Goal: Transaction & Acquisition: Purchase product/service

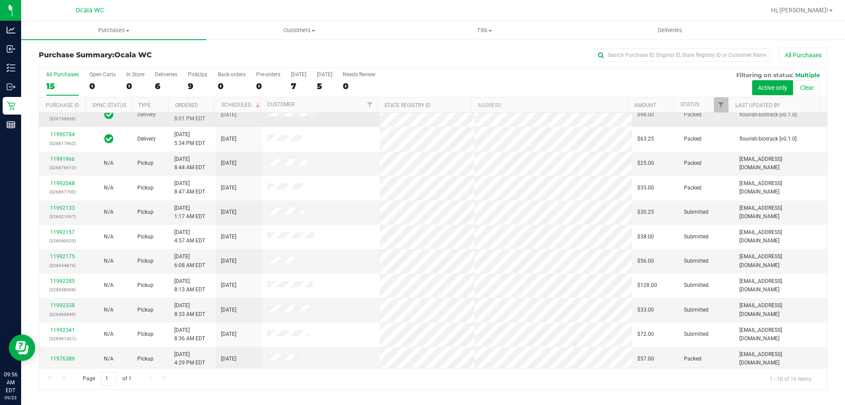
scroll to position [135, 0]
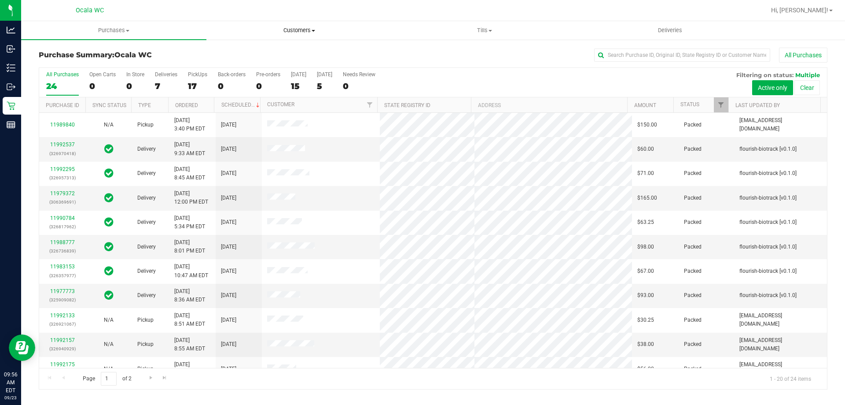
click at [299, 29] on span "Customers" at bounding box center [299, 30] width 184 height 8
click at [276, 55] on li "All customers" at bounding box center [298, 53] width 185 height 11
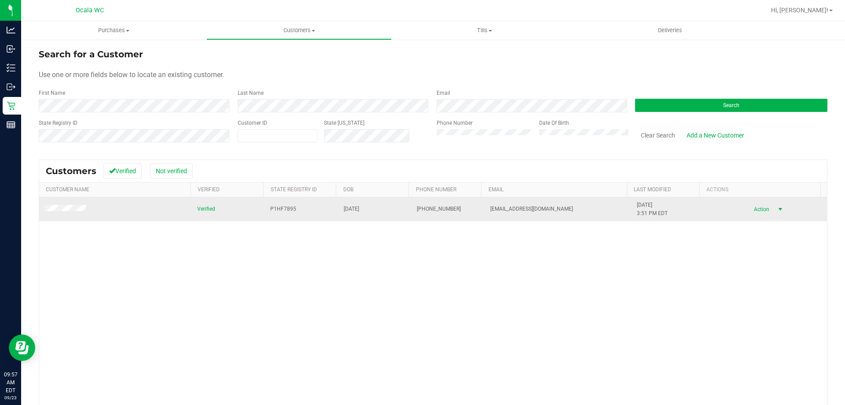
click at [751, 210] on span "Action" at bounding box center [760, 209] width 29 height 12
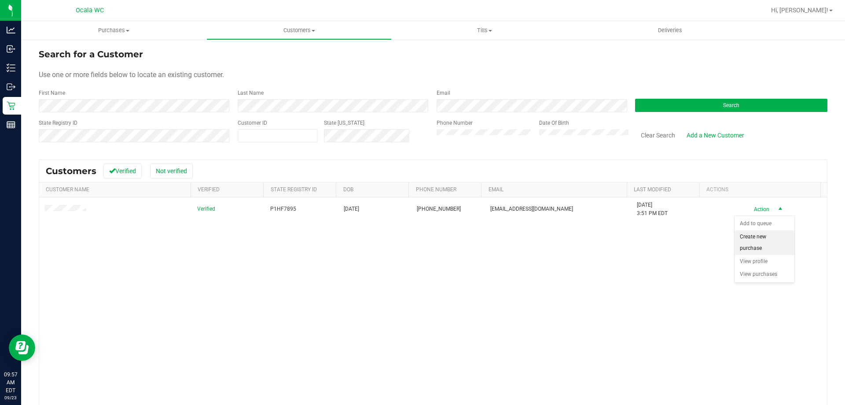
click at [758, 240] on li "Create new purchase" at bounding box center [765, 242] width 60 height 24
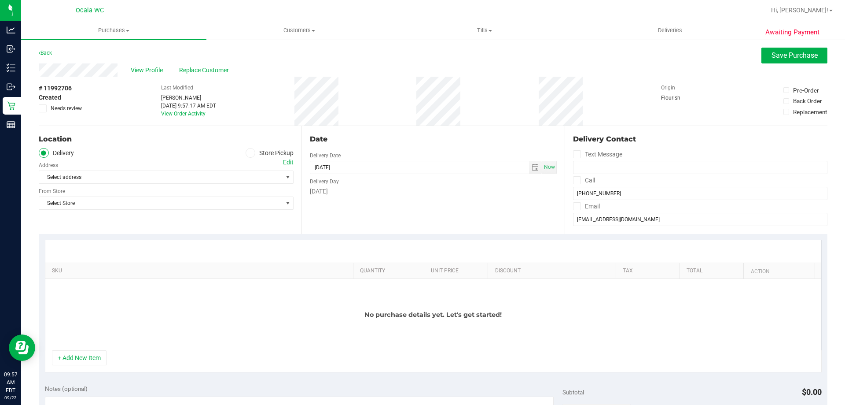
click at [246, 148] on label "Store Pickup" at bounding box center [270, 153] width 48 height 10
click at [0, 0] on input "Store Pickup" at bounding box center [0, 0] width 0 height 0
click at [219, 174] on span "Select Store" at bounding box center [160, 177] width 243 height 12
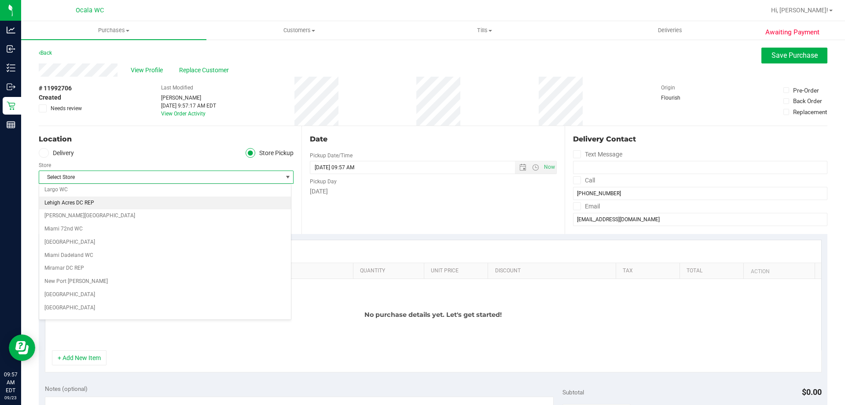
scroll to position [308, 0]
click at [160, 281] on li "Ocala WC" at bounding box center [165, 276] width 252 height 13
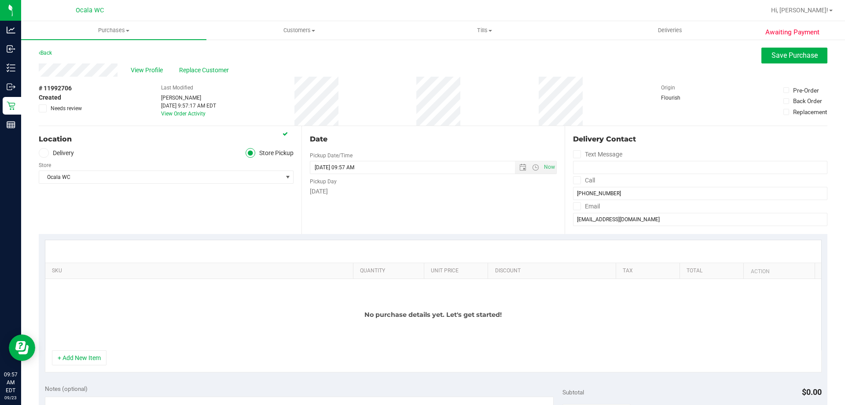
click at [197, 302] on div "No purchase details yet. Let's get started!" at bounding box center [433, 314] width 776 height 71
click at [92, 353] on button "+ Add New Item" at bounding box center [79, 357] width 55 height 15
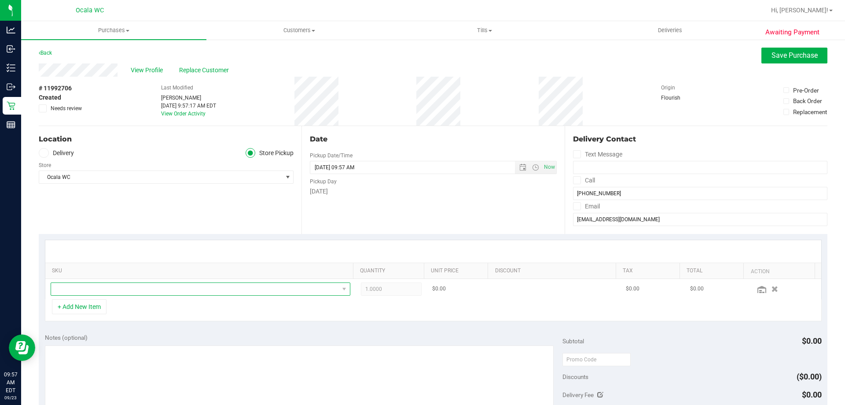
click at [115, 291] on span "NO DATA FOUND" at bounding box center [195, 289] width 288 height 12
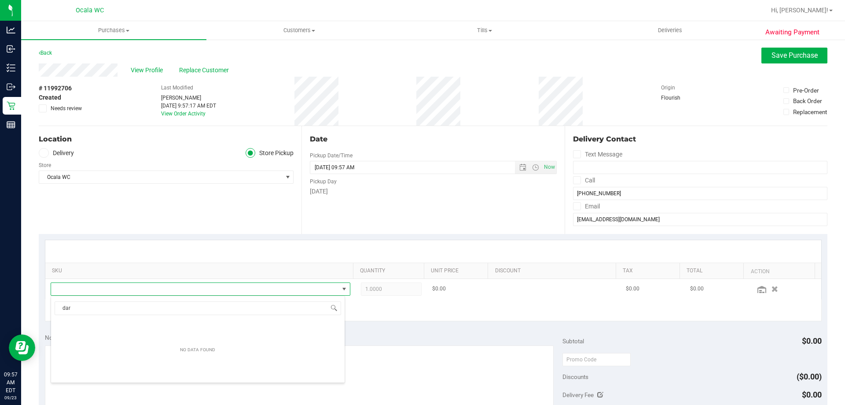
scroll to position [0, 0]
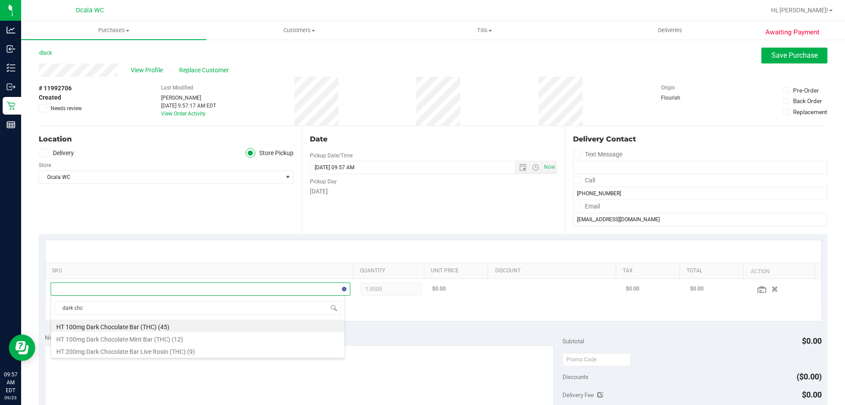
type input "dark ch"
click at [219, 322] on li "HT 100mg Dark Chocolate Bar (THC) (45)" at bounding box center [198, 325] width 294 height 12
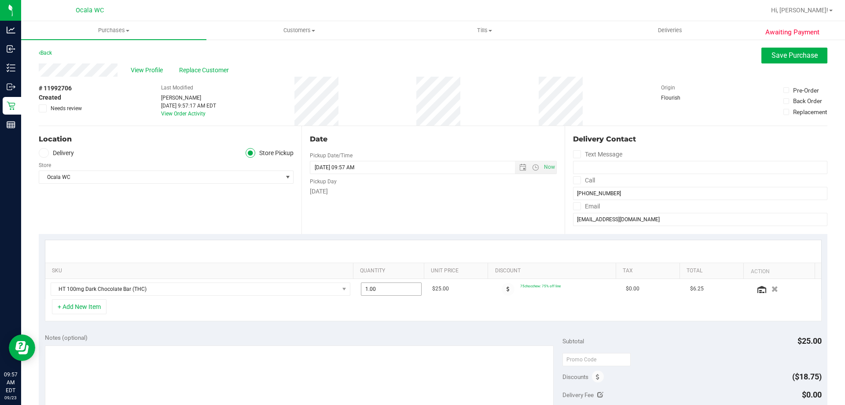
drag, startPoint x: 380, startPoint y: 289, endPoint x: 234, endPoint y: 237, distance: 155.5
click at [283, 276] on div "SKU Quantity Unit Price Discount Tax Total Action HT 100mg Dark Chocolate Bar (…" at bounding box center [433, 268] width 777 height 59
type input "2"
type input "2.00"
click at [423, 302] on div "+ Add New Item" at bounding box center [433, 310] width 777 height 22
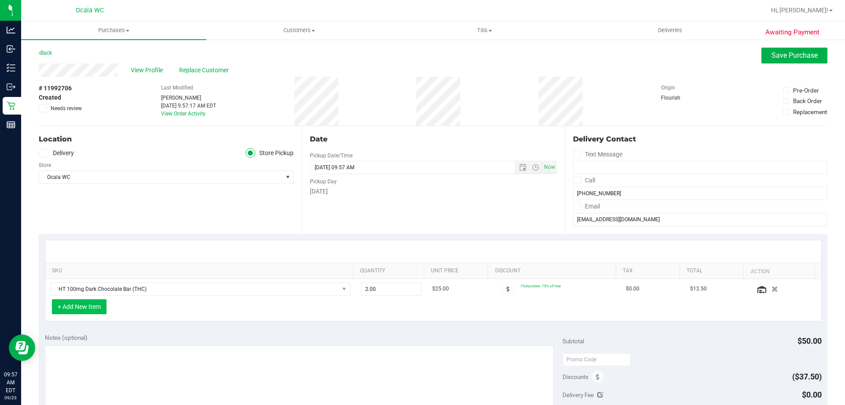
click at [86, 307] on button "+ Add New Item" at bounding box center [79, 306] width 55 height 15
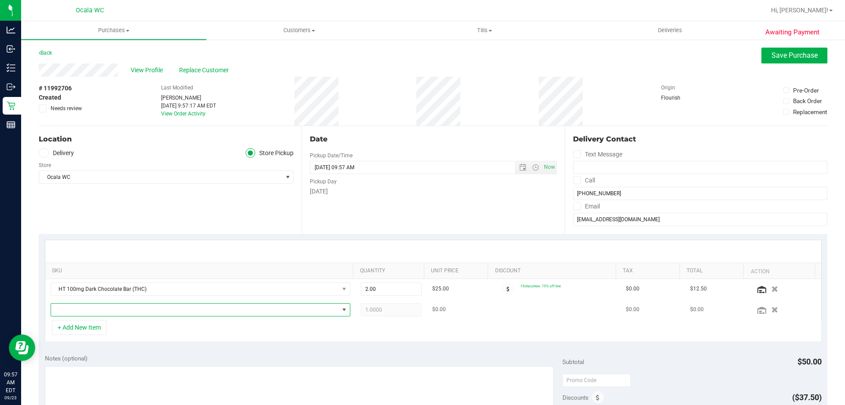
click at [250, 313] on span "NO DATA FOUND" at bounding box center [195, 309] width 288 height 12
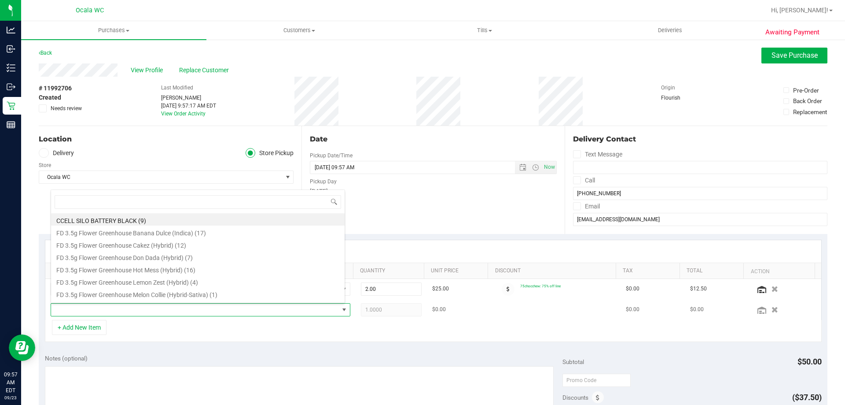
scroll to position [13, 292]
drag, startPoint x: 374, startPoint y: 290, endPoint x: 164, endPoint y: 226, distance: 219.9
click at [231, 265] on body "Analytics Inbound Inventory Outbound Retail Reports 09:57 AM EDT [DATE] 09/23 […" at bounding box center [422, 202] width 845 height 405
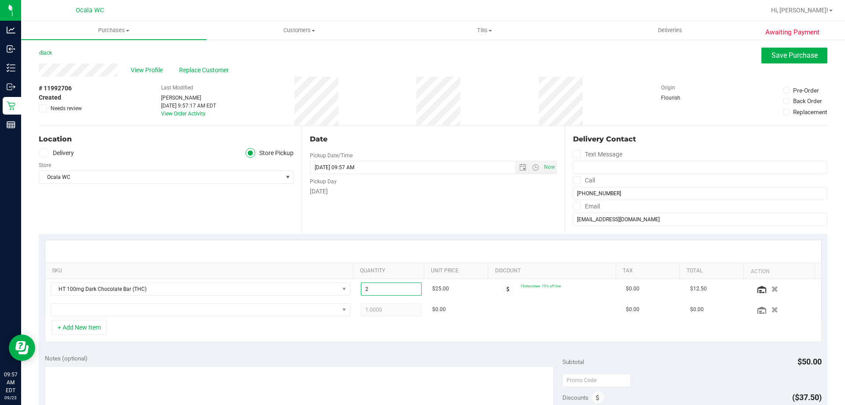
type input "4"
type input "4.00"
click at [453, 305] on td "$0.00" at bounding box center [459, 309] width 64 height 20
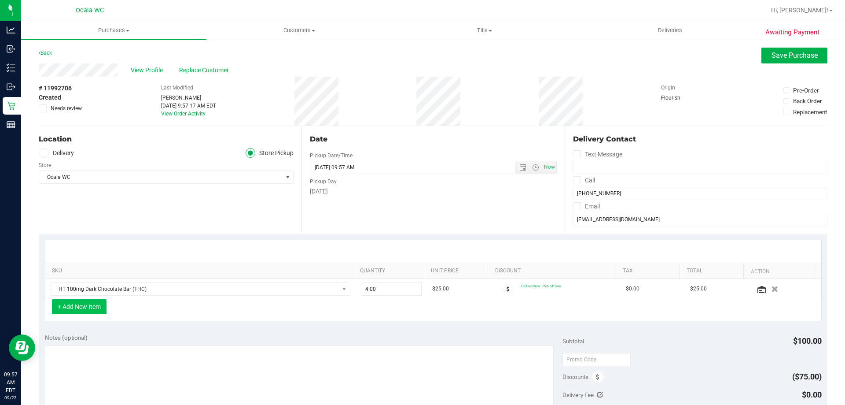
click at [81, 305] on button "+ Add New Item" at bounding box center [79, 306] width 55 height 15
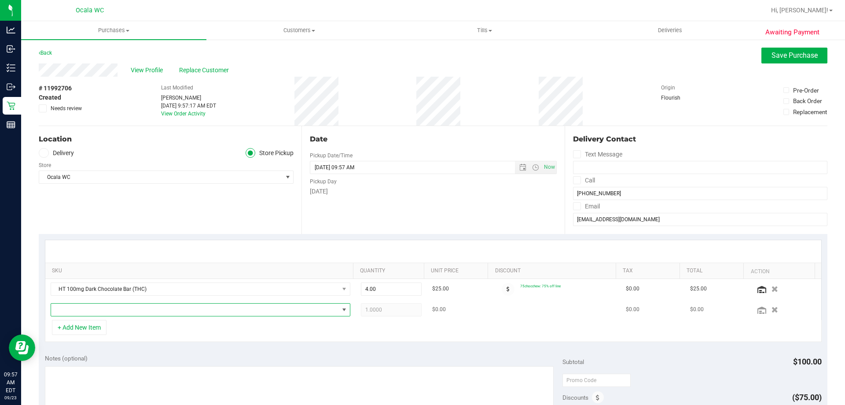
click at [111, 308] on span "NO DATA FOUND" at bounding box center [195, 309] width 288 height 12
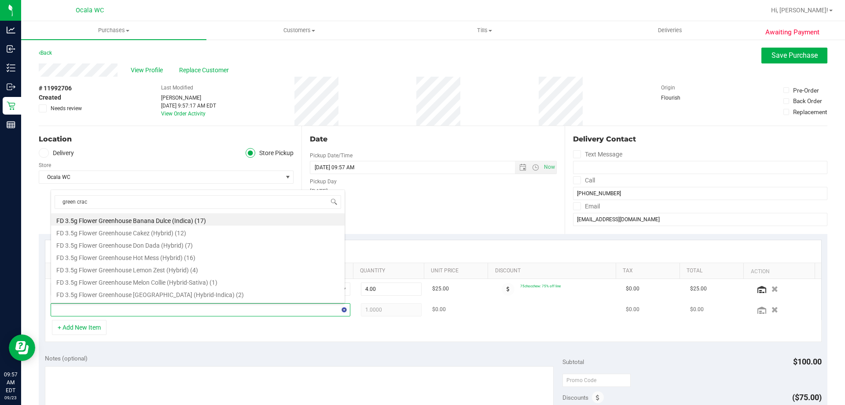
type input "green crack"
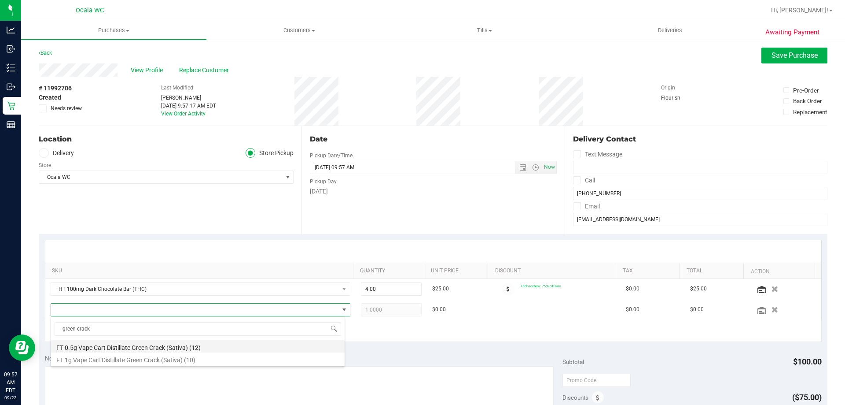
click at [166, 348] on li "FT 0.5g Vape Cart Distillate Green Crack (Sativa) (12)" at bounding box center [198, 346] width 294 height 12
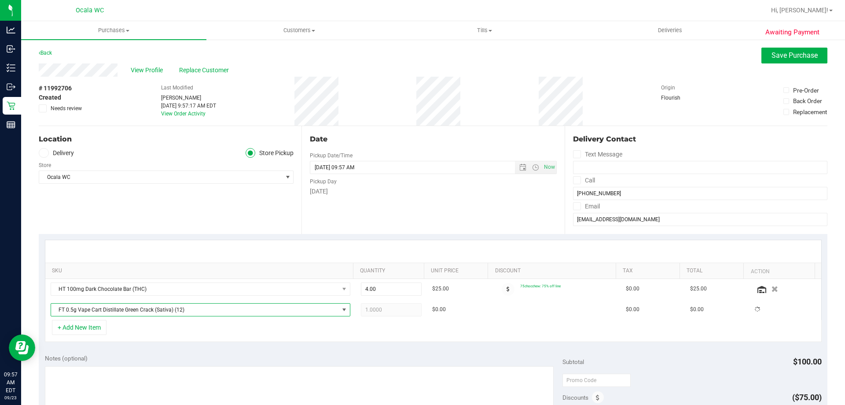
click at [246, 337] on div "+ Add New Item" at bounding box center [433, 331] width 777 height 22
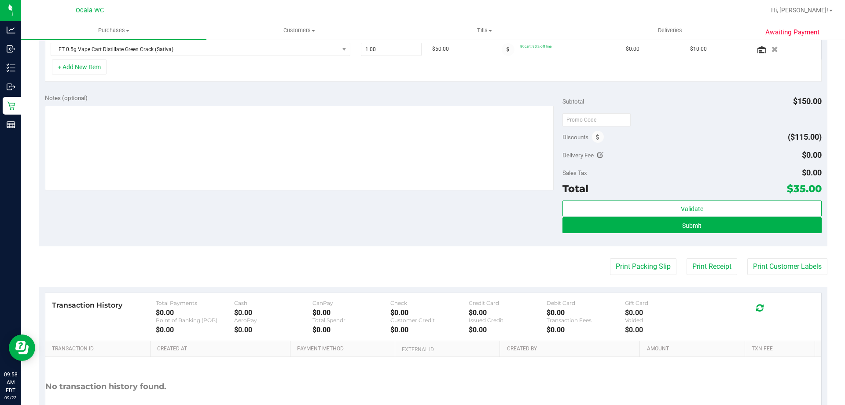
scroll to position [264, 0]
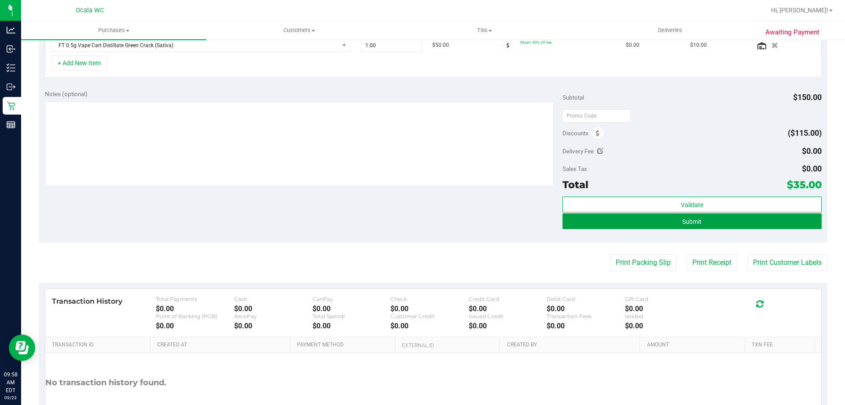
click at [682, 222] on span "Submit" at bounding box center [691, 221] width 19 height 7
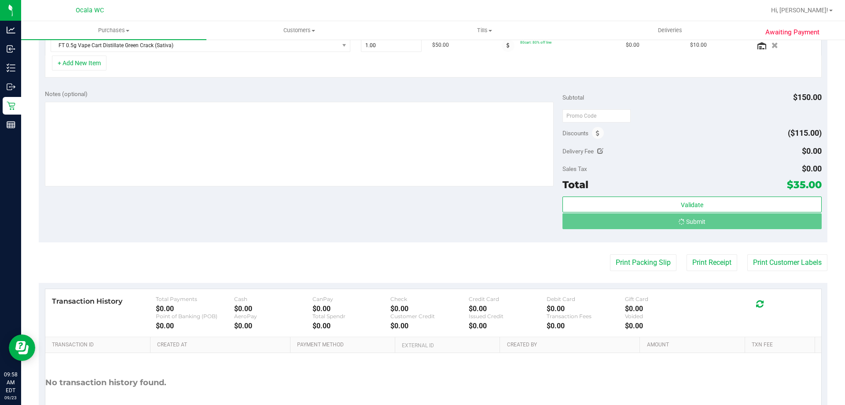
scroll to position [250, 0]
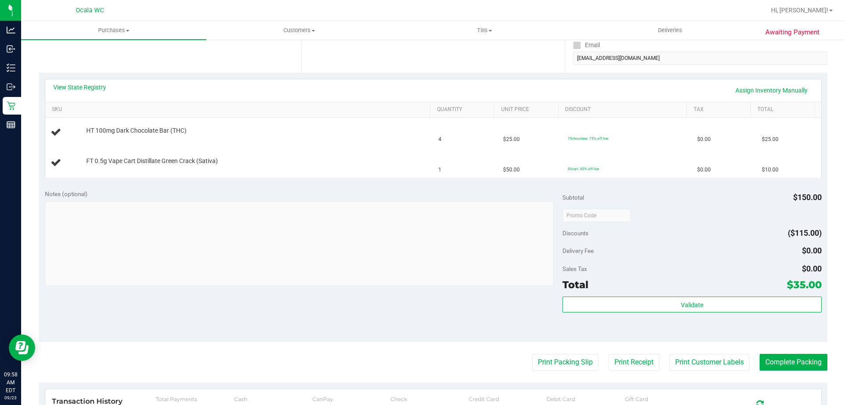
scroll to position [162, 0]
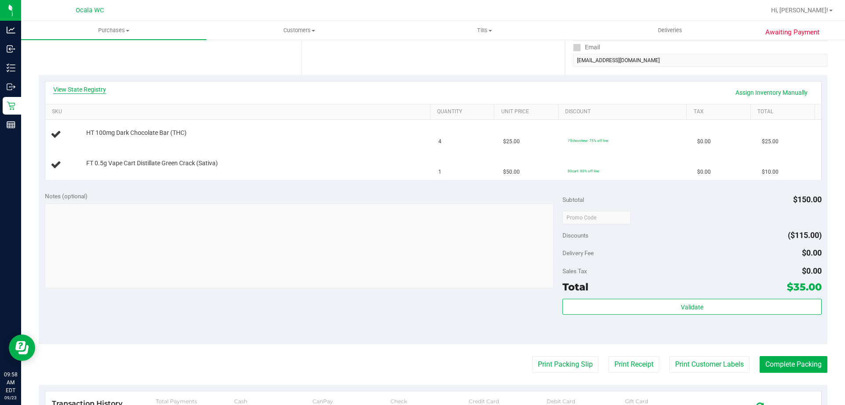
click at [83, 91] on link "View State Registry" at bounding box center [79, 89] width 53 height 9
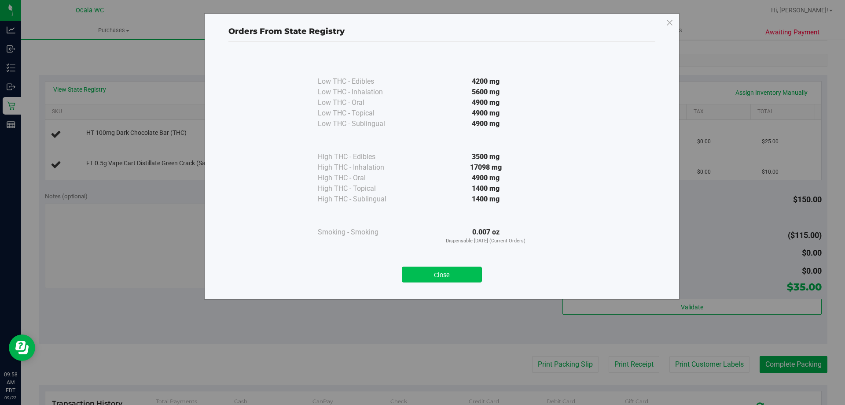
click at [463, 276] on button "Close" at bounding box center [442, 274] width 80 height 16
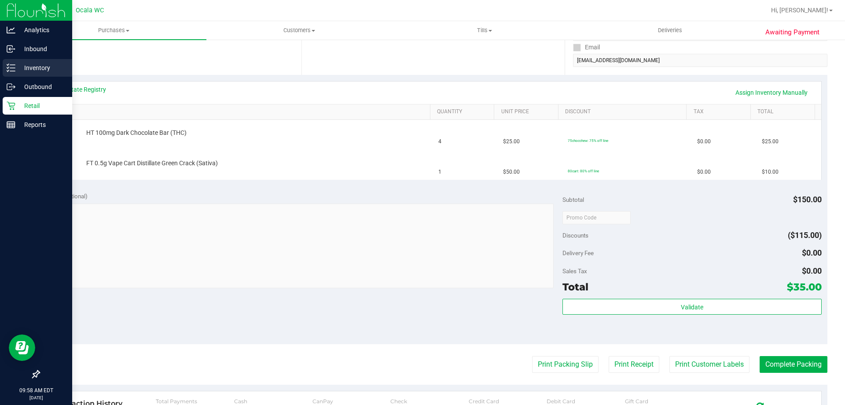
click at [40, 66] on p "Inventory" at bounding box center [41, 68] width 53 height 11
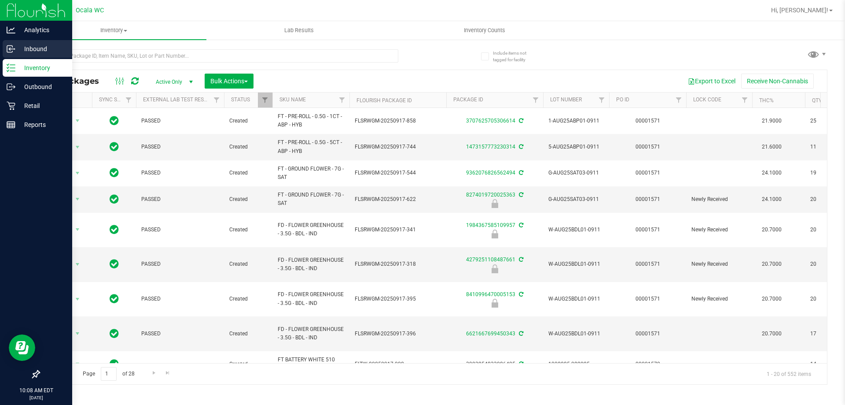
click at [11, 48] on icon at bounding box center [11, 48] width 9 height 9
